Goal: Navigation & Orientation: Go to known website

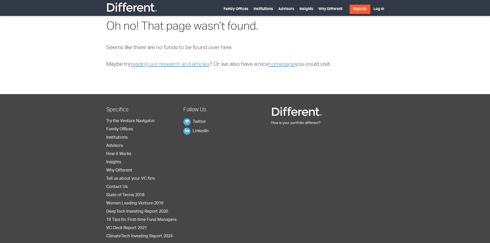
click at [142, 7] on img at bounding box center [131, 7] width 51 height 10
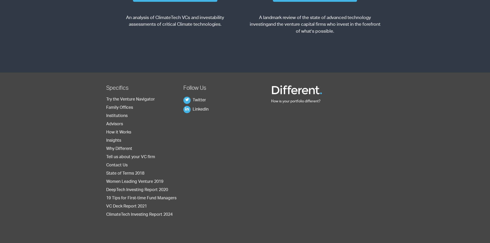
scroll to position [772, 0]
